Goal: Navigation & Orientation: Find specific page/section

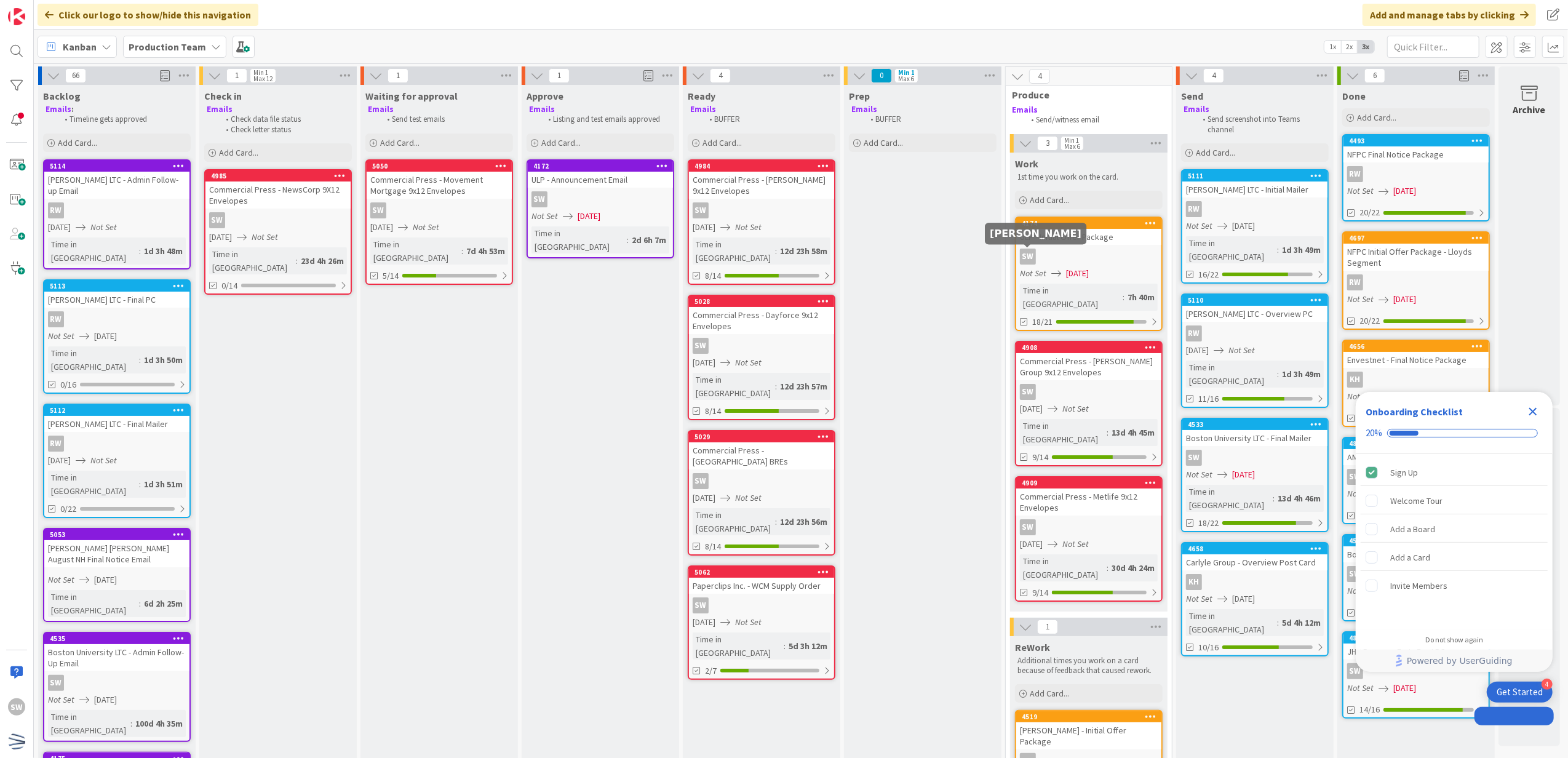
click at [1036, 259] on div "SW" at bounding box center [1089, 256] width 145 height 16
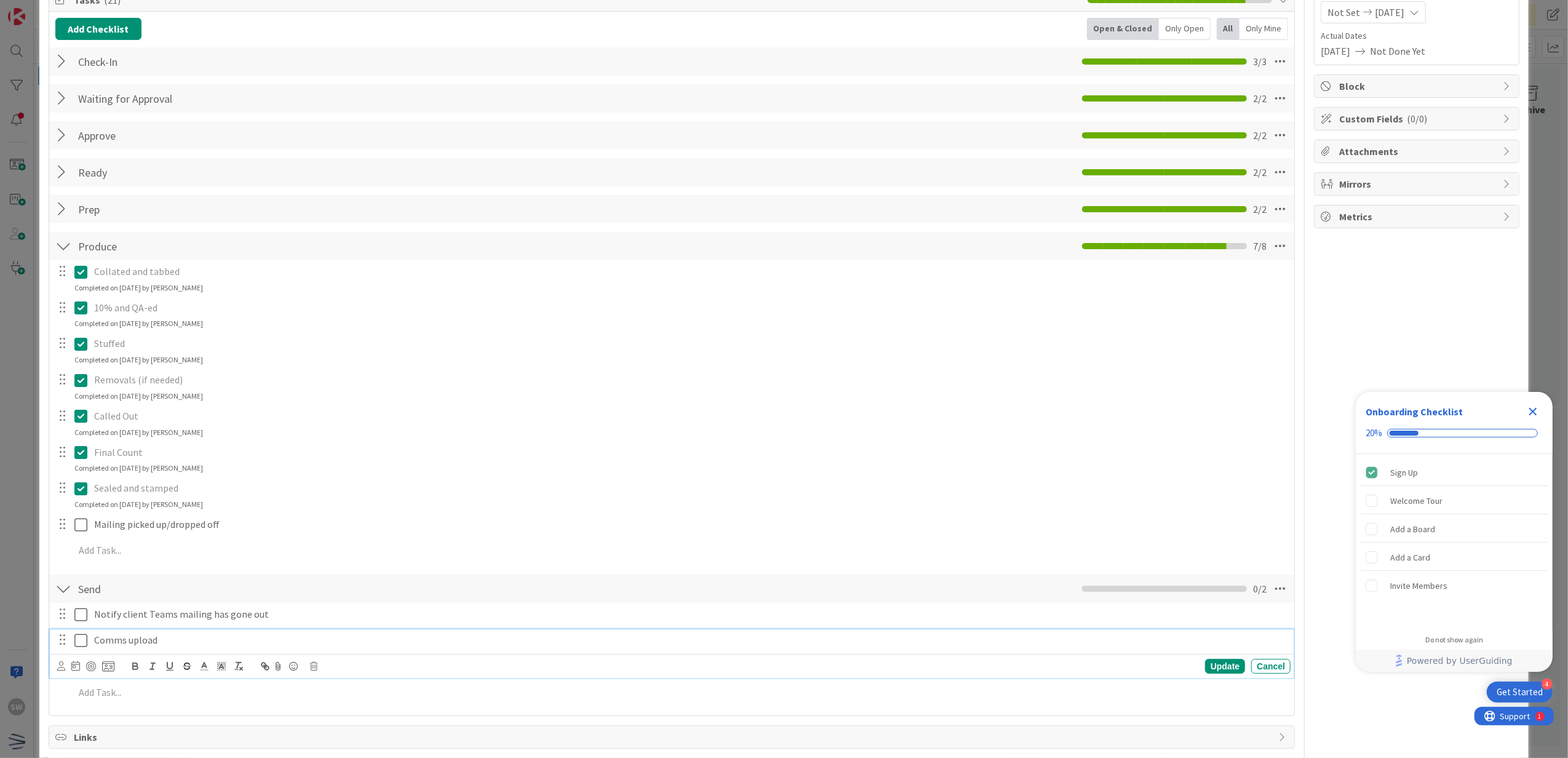
click at [82, 639] on icon at bounding box center [80, 639] width 13 height 15
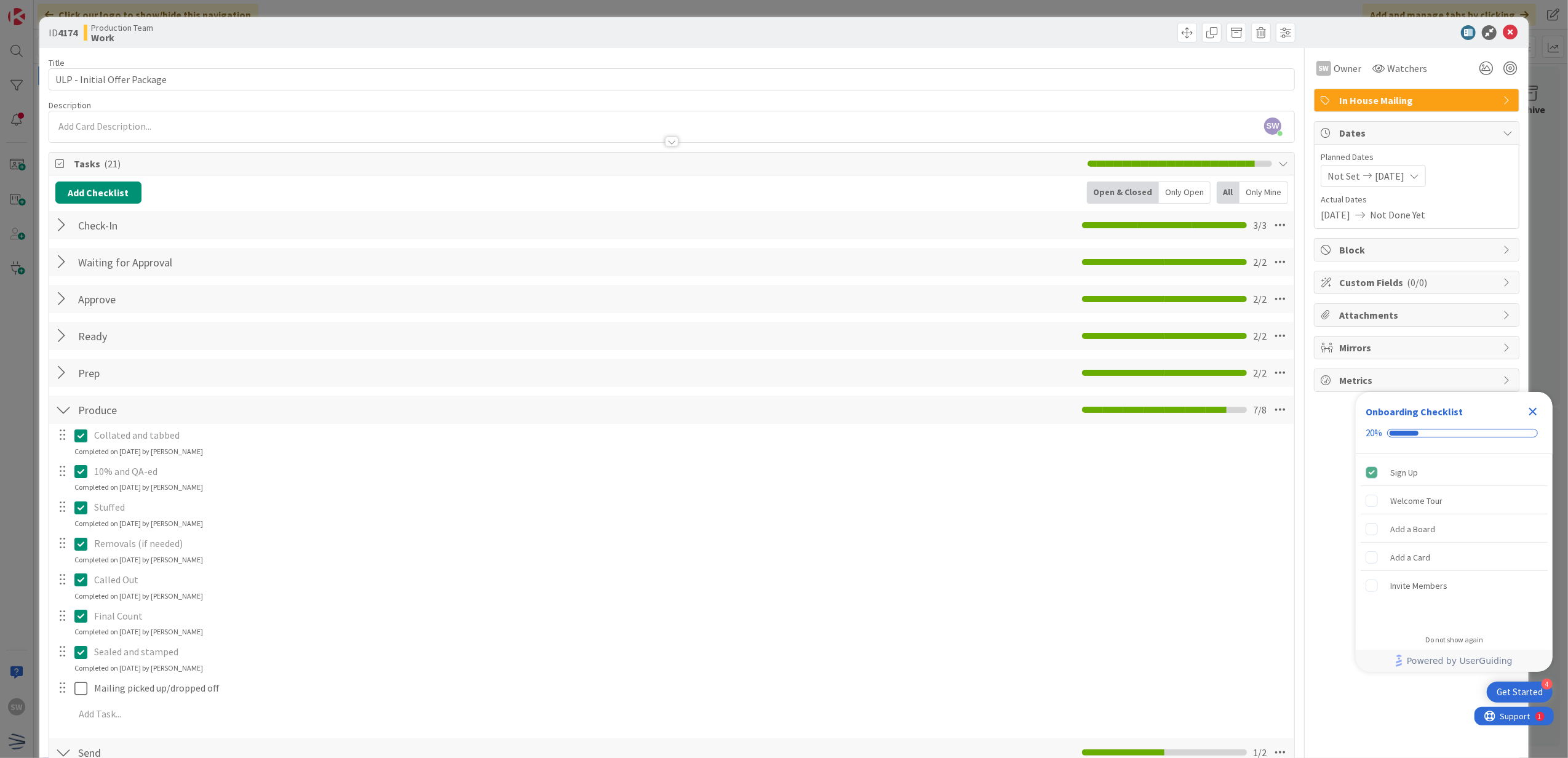
click at [1503, 38] on icon at bounding box center [1510, 32] width 15 height 15
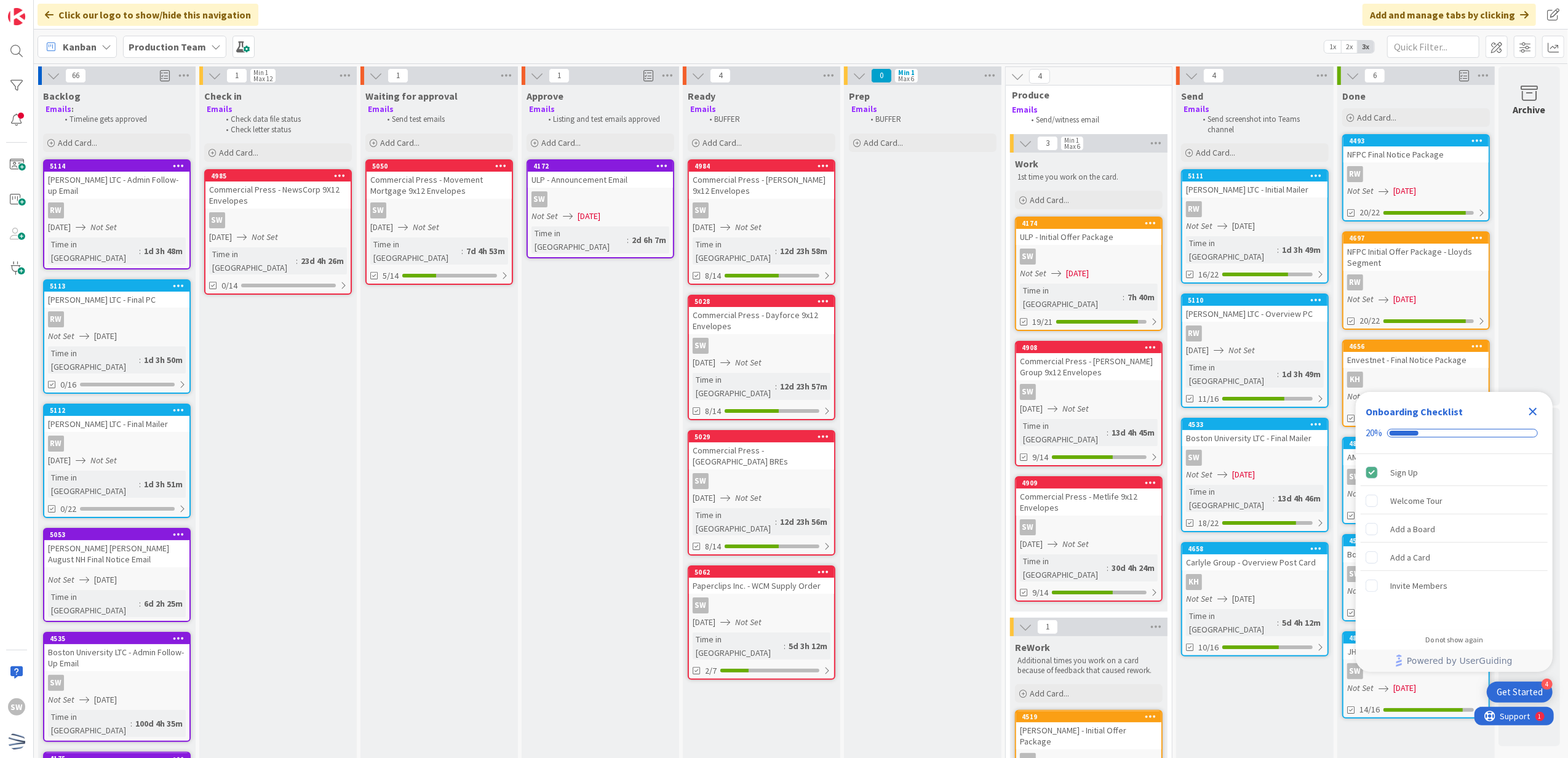
click at [1107, 257] on div "SW" at bounding box center [1089, 256] width 145 height 16
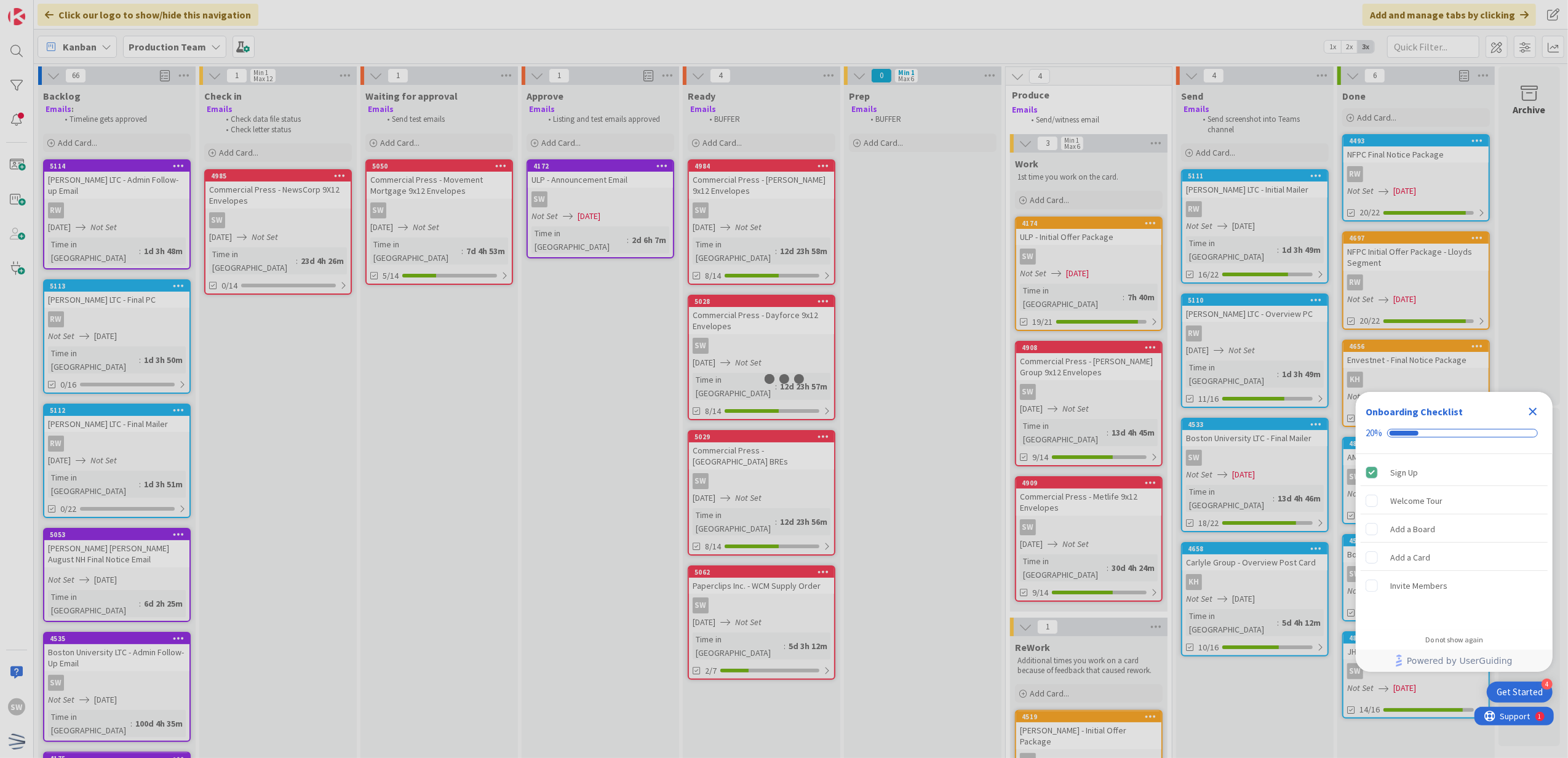
click at [1107, 257] on div at bounding box center [784, 379] width 1568 height 758
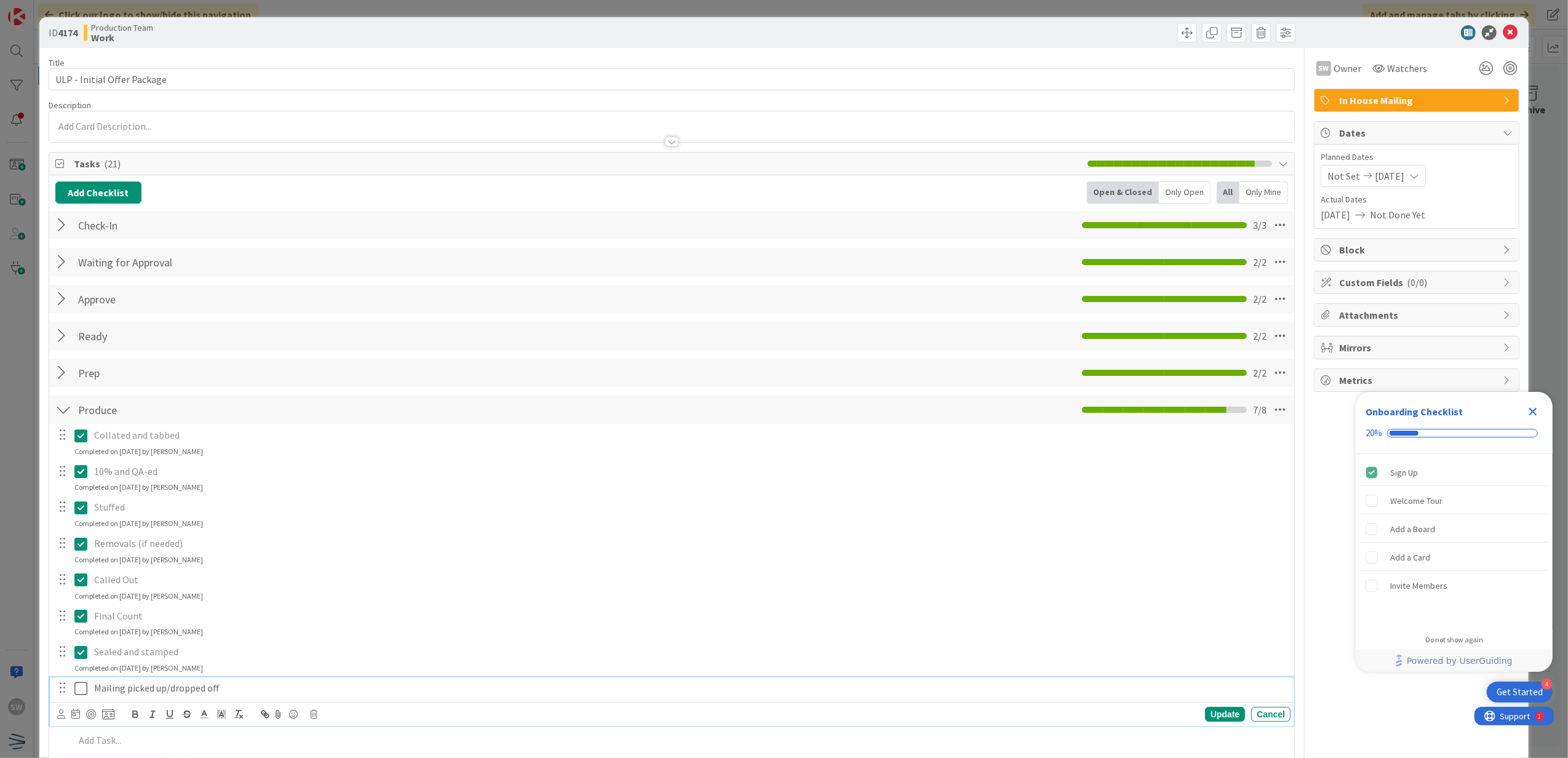
click at [87, 694] on button at bounding box center [81, 688] width 15 height 20
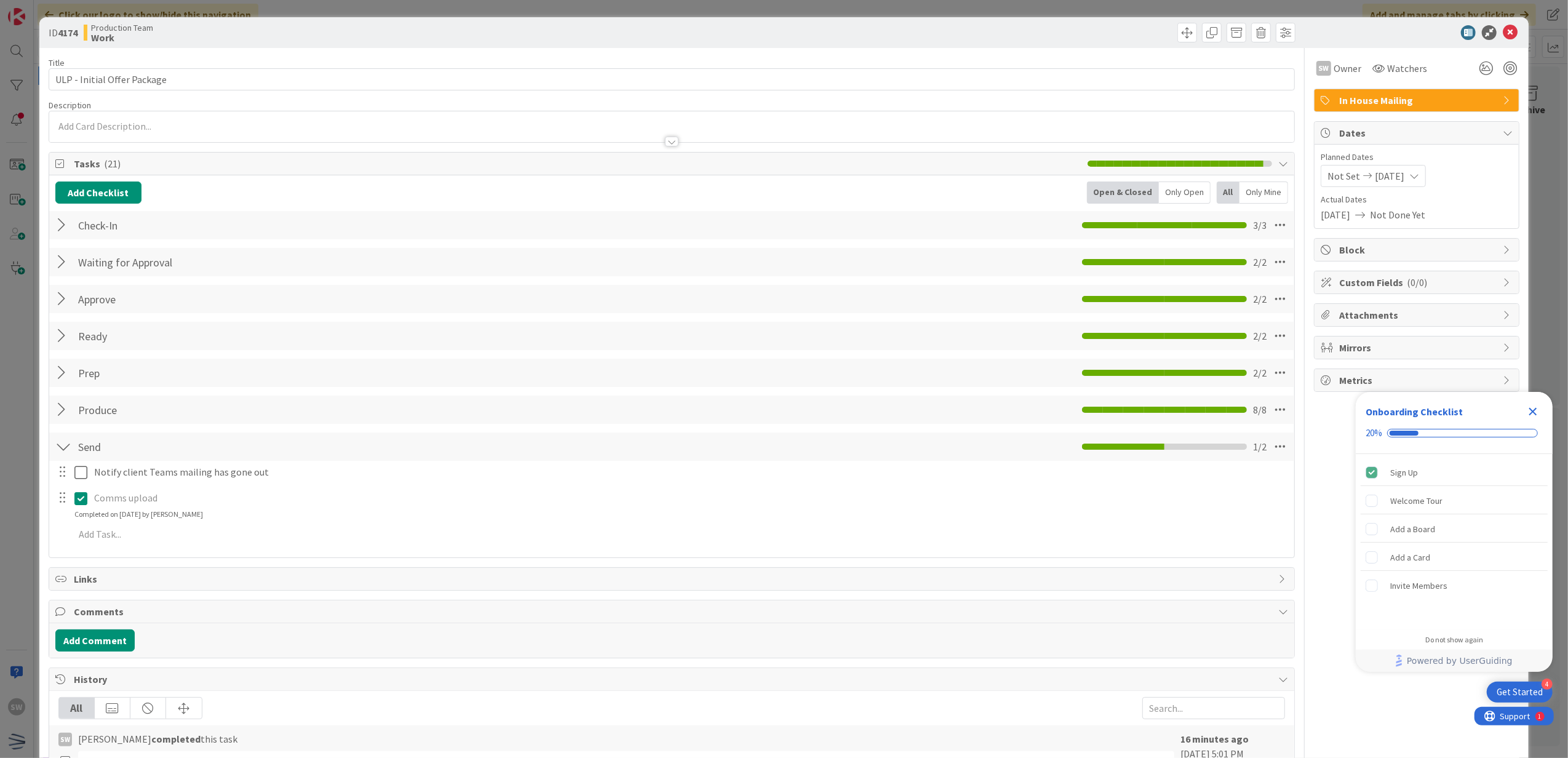
scroll to position [246, 0]
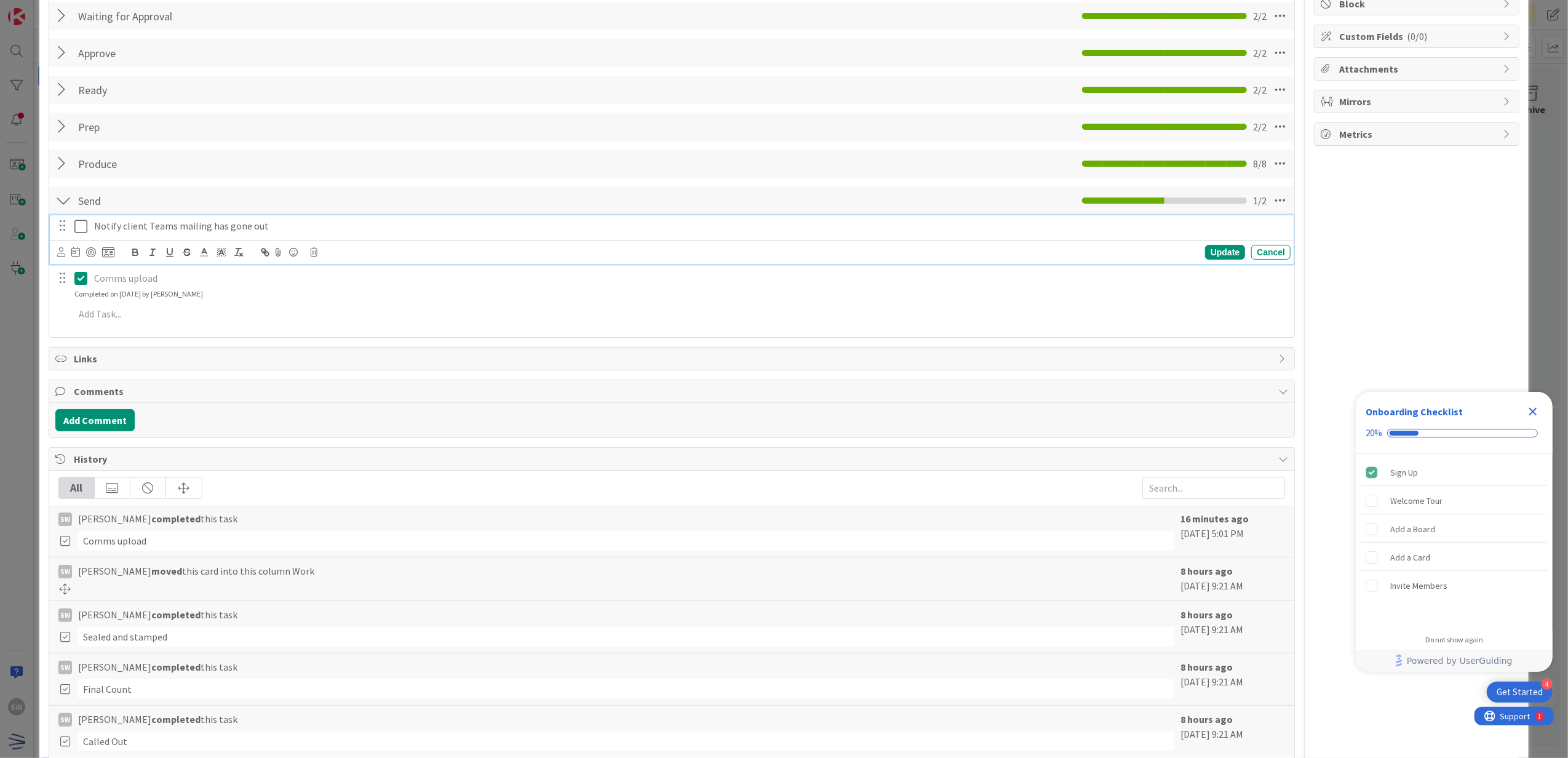
click at [82, 234] on icon at bounding box center [80, 226] width 13 height 15
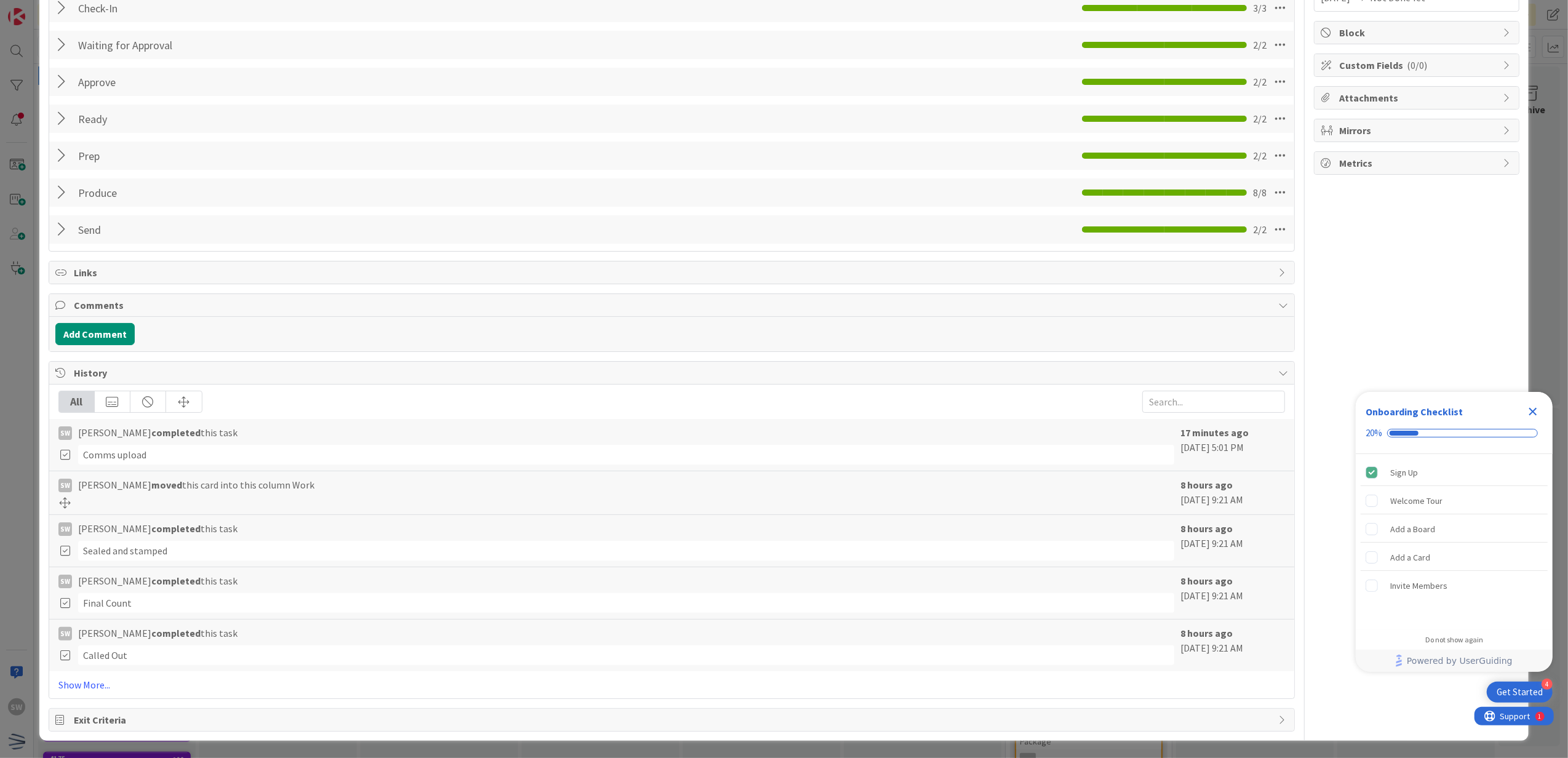
scroll to position [223, 0]
click at [1531, 409] on icon "Close Checklist" at bounding box center [1534, 412] width 8 height 8
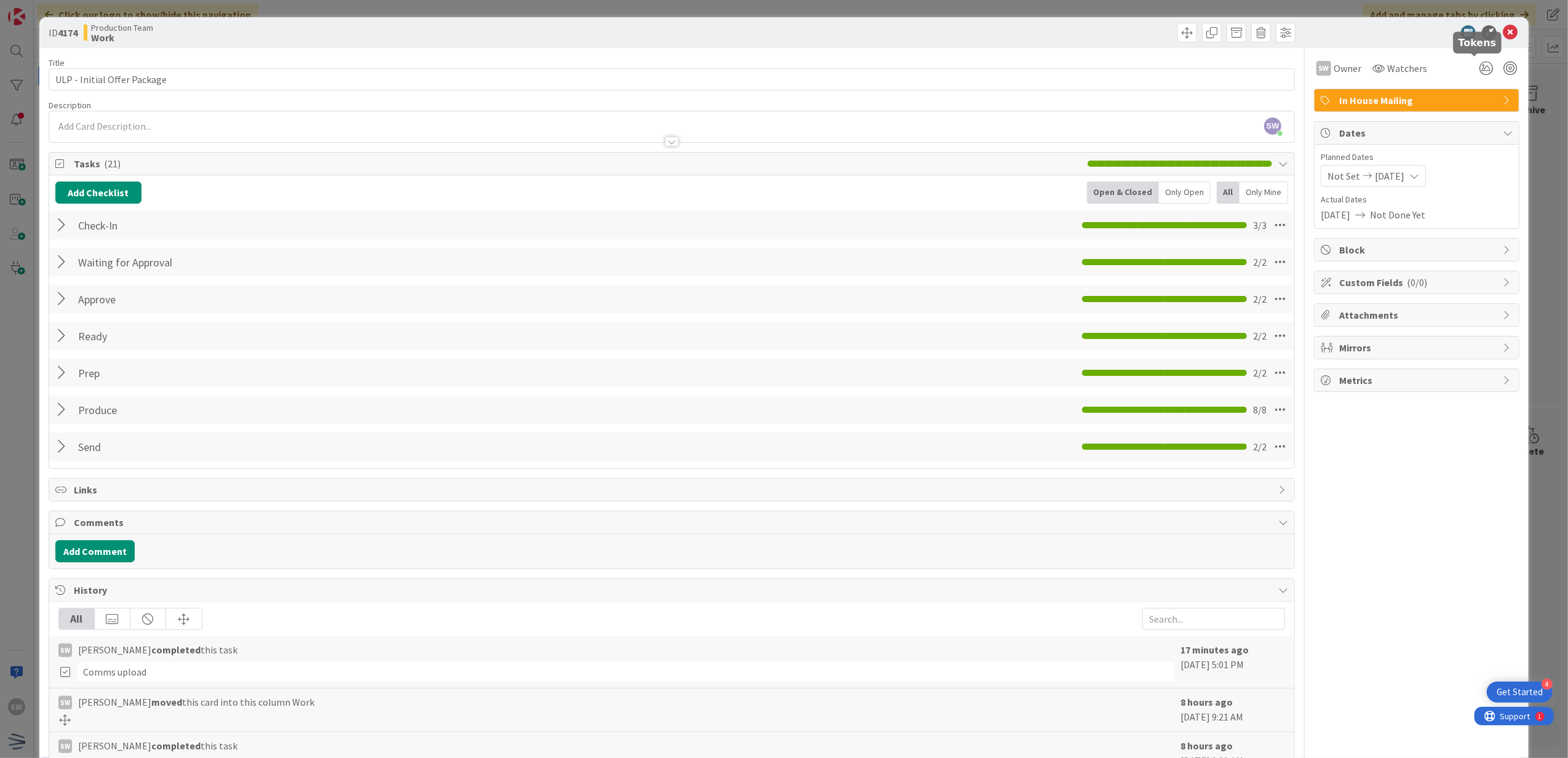
scroll to position [0, 0]
click at [1496, 24] on div "ID 4174 Production Team Work" at bounding box center [784, 33] width 1490 height 31
click at [1503, 32] on icon at bounding box center [1510, 32] width 15 height 15
